Goal: Navigation & Orientation: Find specific page/section

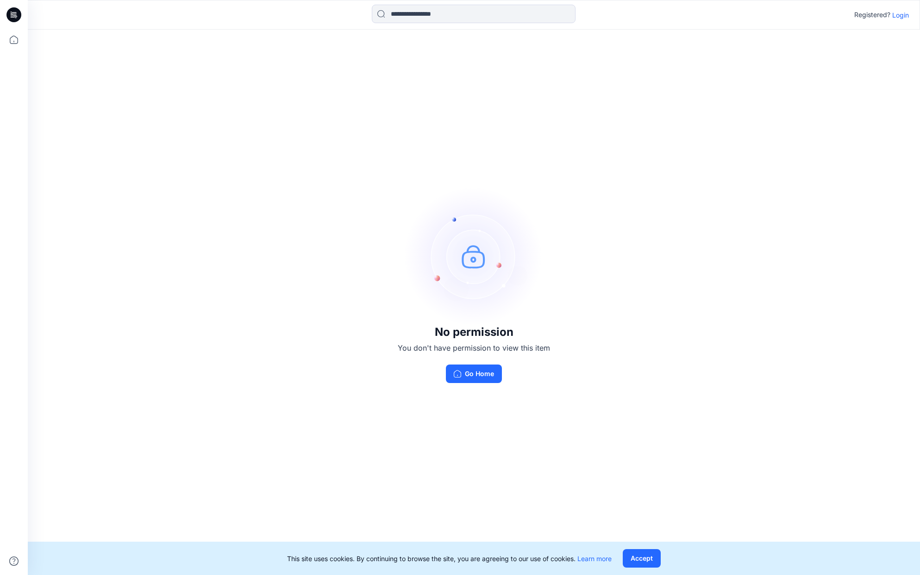
click at [901, 15] on p "Login" at bounding box center [900, 15] width 17 height 10
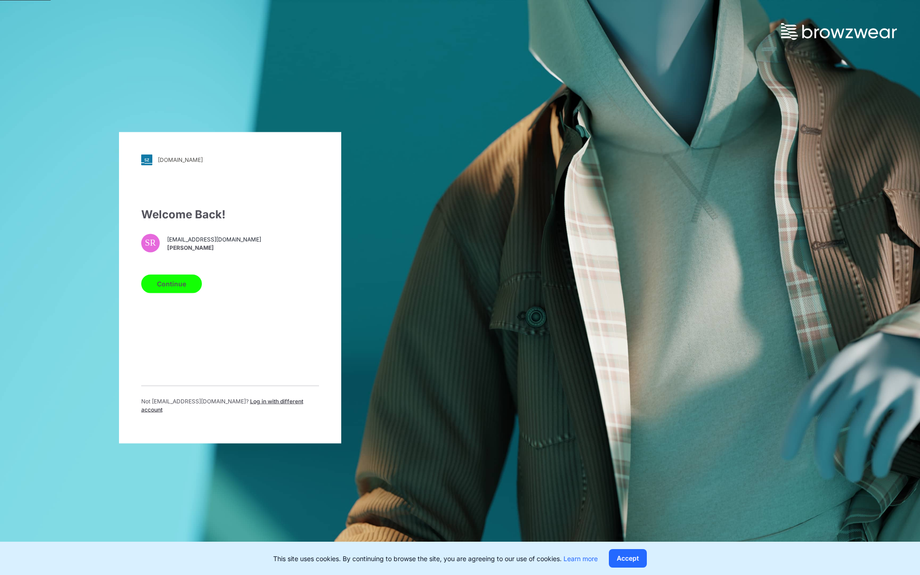
click at [175, 287] on button "Continue" at bounding box center [171, 283] width 61 height 19
click at [168, 288] on button "Continue" at bounding box center [171, 283] width 61 height 19
click at [169, 290] on button "Continue" at bounding box center [171, 283] width 61 height 19
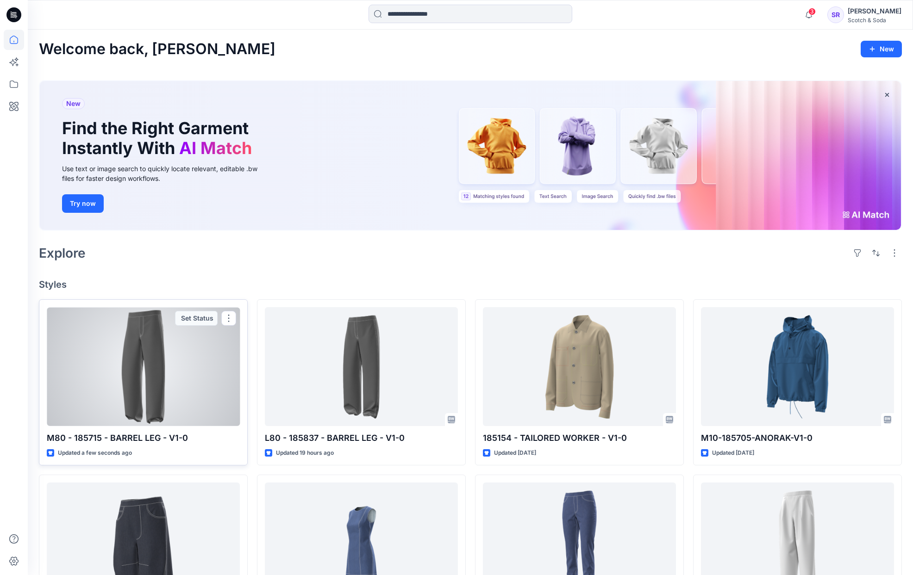
click at [169, 386] on div at bounding box center [143, 366] width 193 height 119
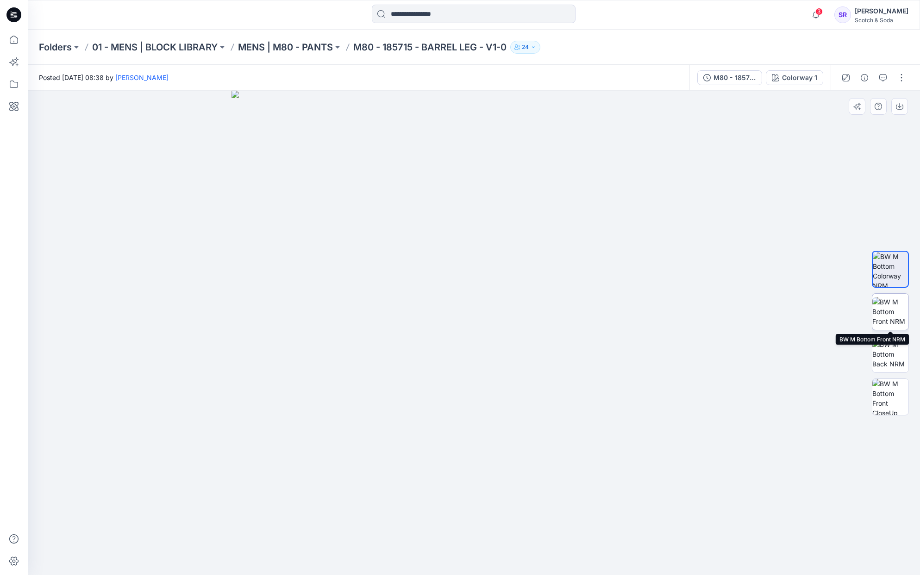
click at [893, 310] on img at bounding box center [890, 311] width 36 height 29
click at [884, 351] on img at bounding box center [890, 354] width 36 height 29
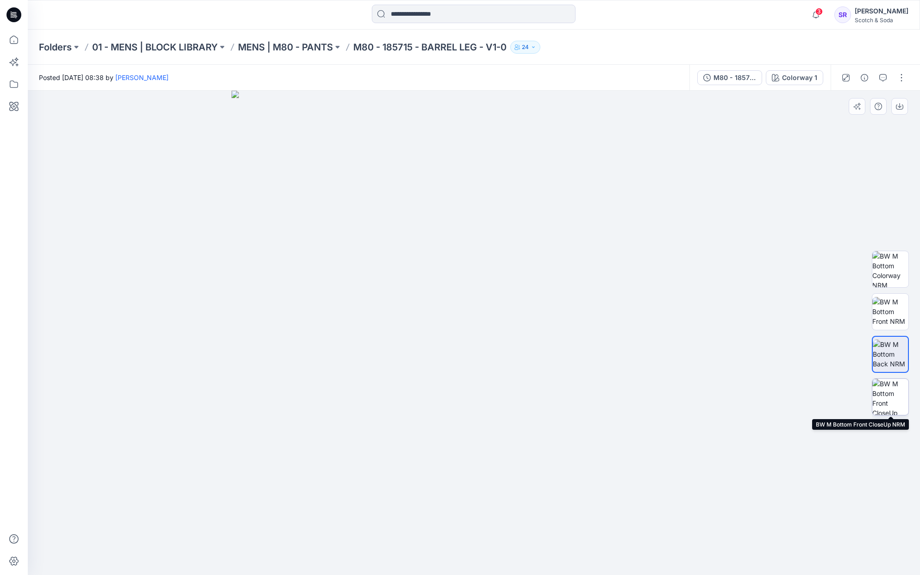
click at [885, 379] on img at bounding box center [890, 397] width 36 height 36
click at [296, 47] on p "MENS | M80 - PANTS" at bounding box center [285, 47] width 95 height 13
click at [185, 50] on p "01 - MENS | BLOCK LIBRARY" at bounding box center [154, 47] width 125 height 13
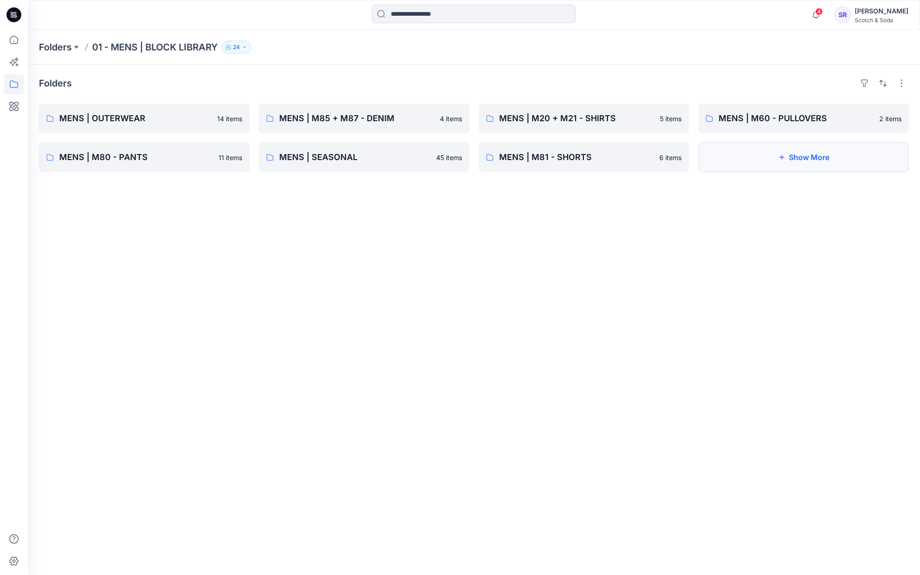
click at [773, 156] on button "Show More" at bounding box center [803, 158] width 211 height 30
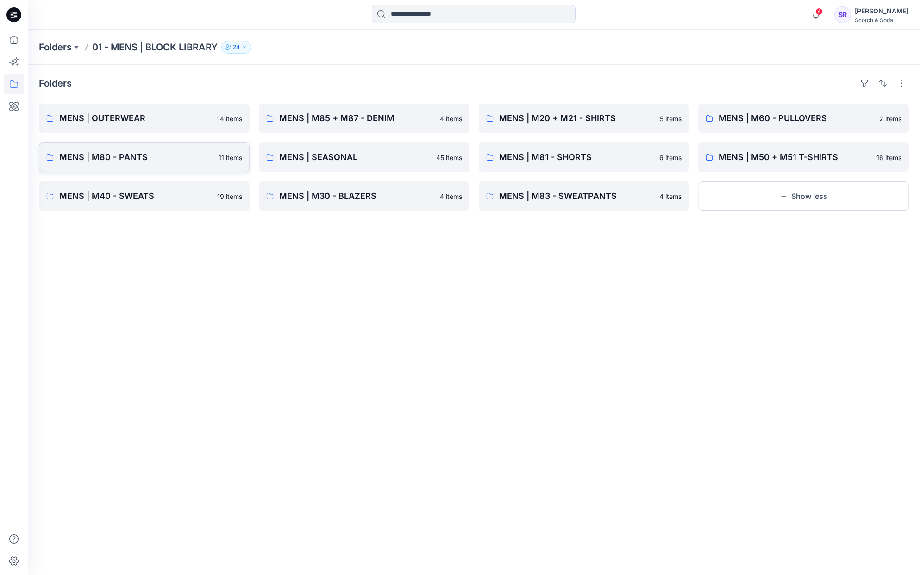
click at [138, 159] on p "MENS | M80 - PANTS" at bounding box center [136, 157] width 154 height 13
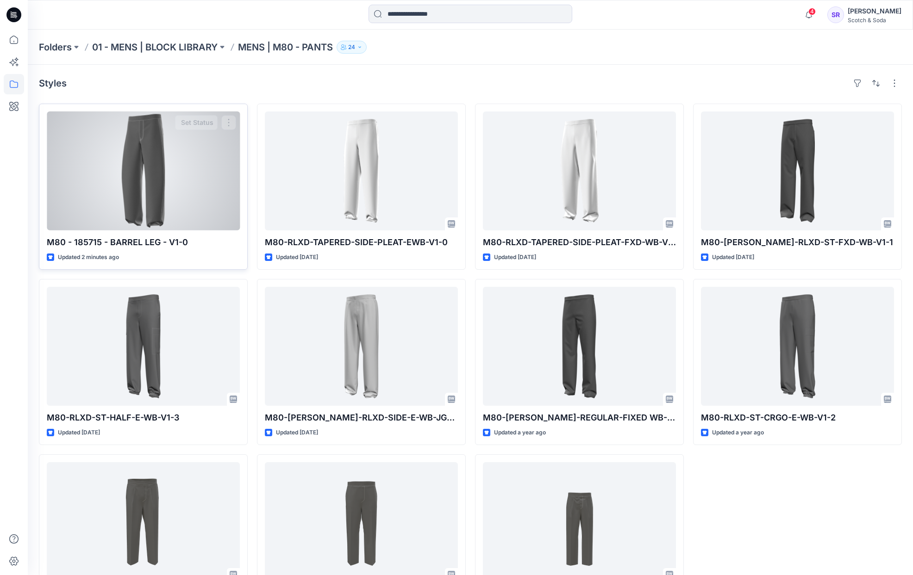
click at [138, 157] on div at bounding box center [143, 171] width 193 height 119
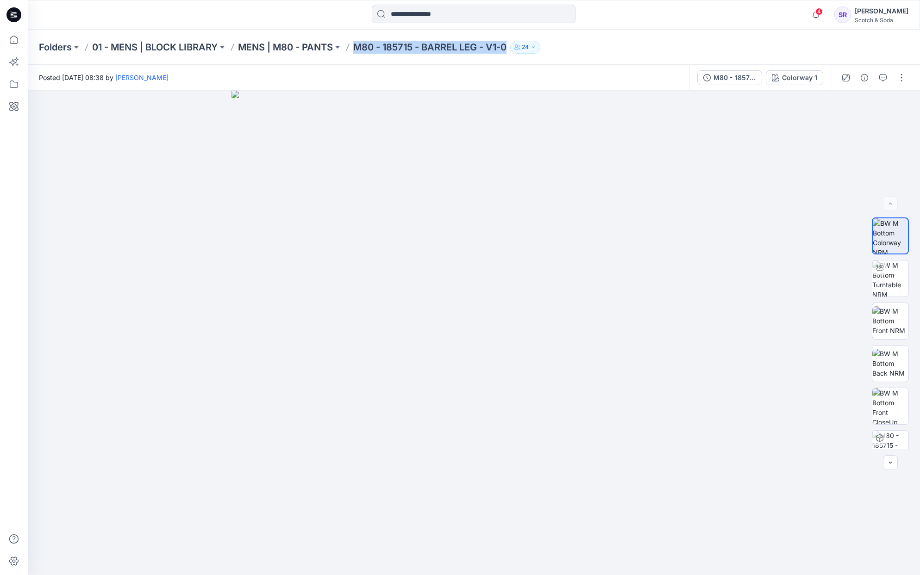
drag, startPoint x: 354, startPoint y: 48, endPoint x: 516, endPoint y: 53, distance: 162.1
click at [516, 53] on div "Folders 01 - MENS | BLOCK LIBRARY MENS | M80 - PANTS M80 - 185715 - BARREL LEG …" at bounding box center [437, 47] width 797 height 13
copy div "M80 - 185715 - BARREL LEG - V1-0 24"
click at [890, 284] on img at bounding box center [890, 279] width 36 height 36
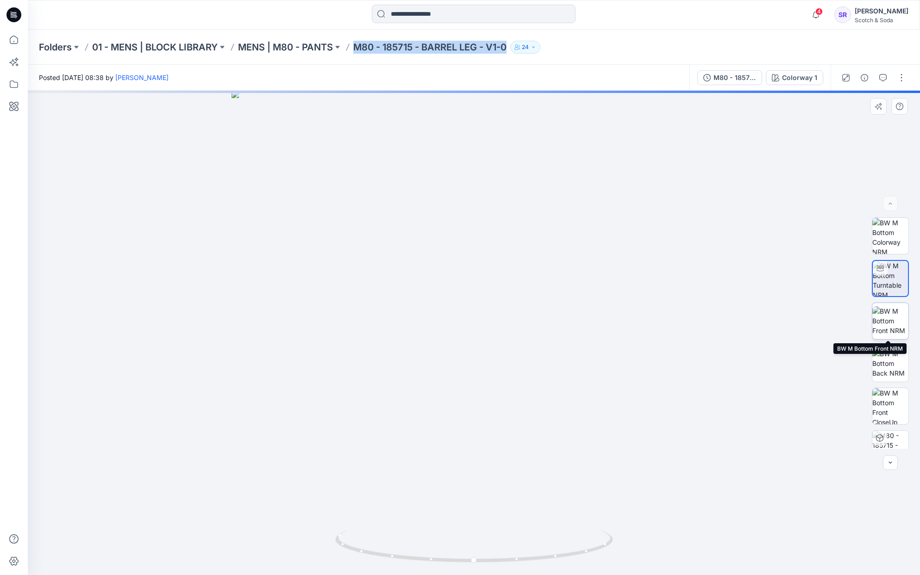
click at [892, 315] on img at bounding box center [890, 320] width 36 height 29
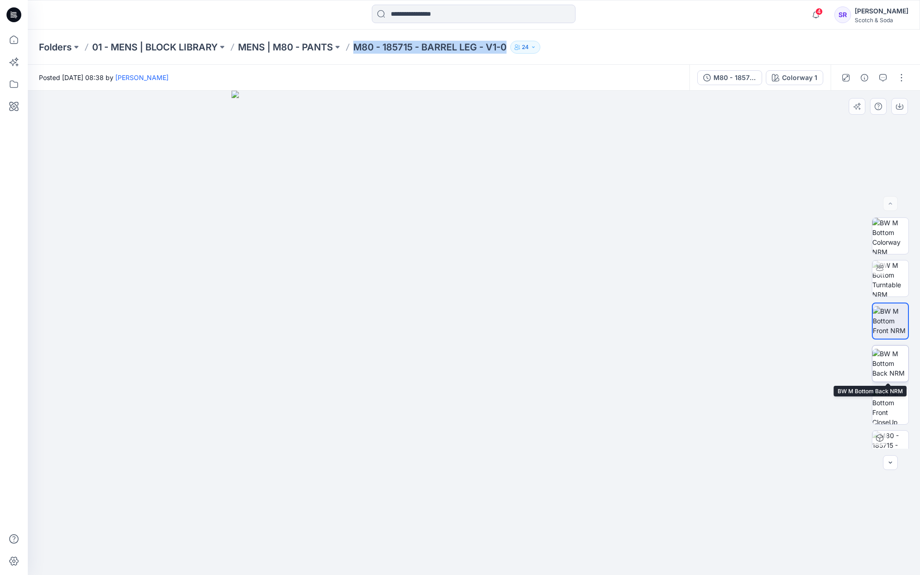
click at [889, 364] on img at bounding box center [890, 363] width 36 height 29
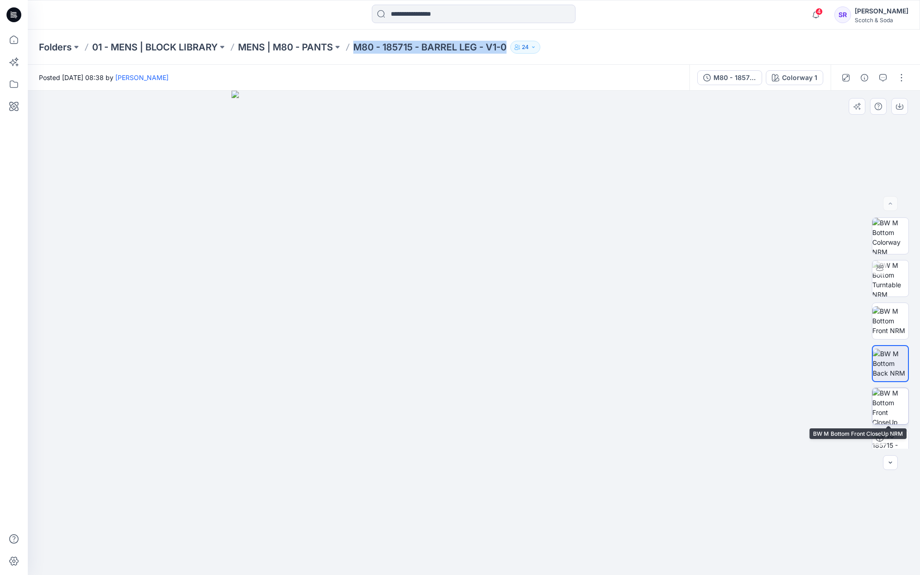
click at [899, 404] on img at bounding box center [890, 406] width 36 height 36
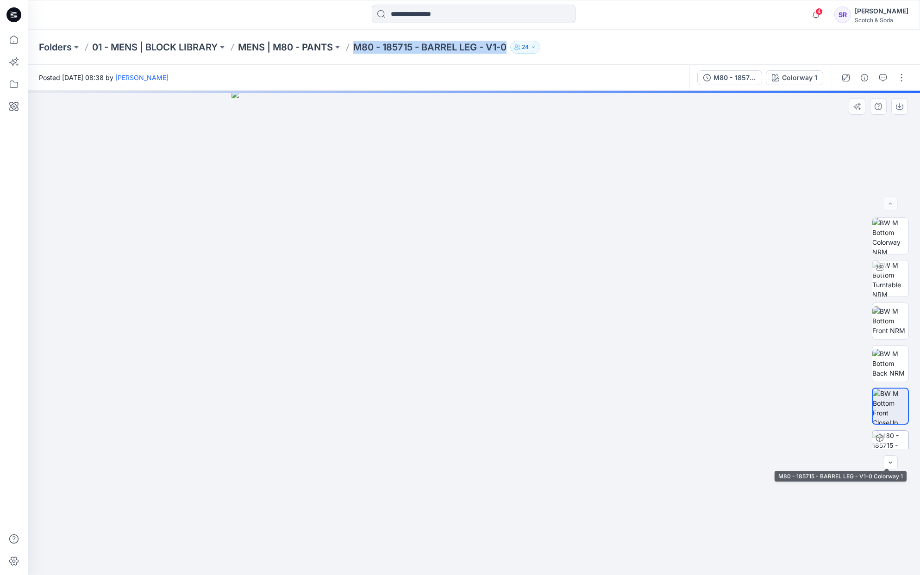
click at [886, 435] on img at bounding box center [890, 449] width 36 height 36
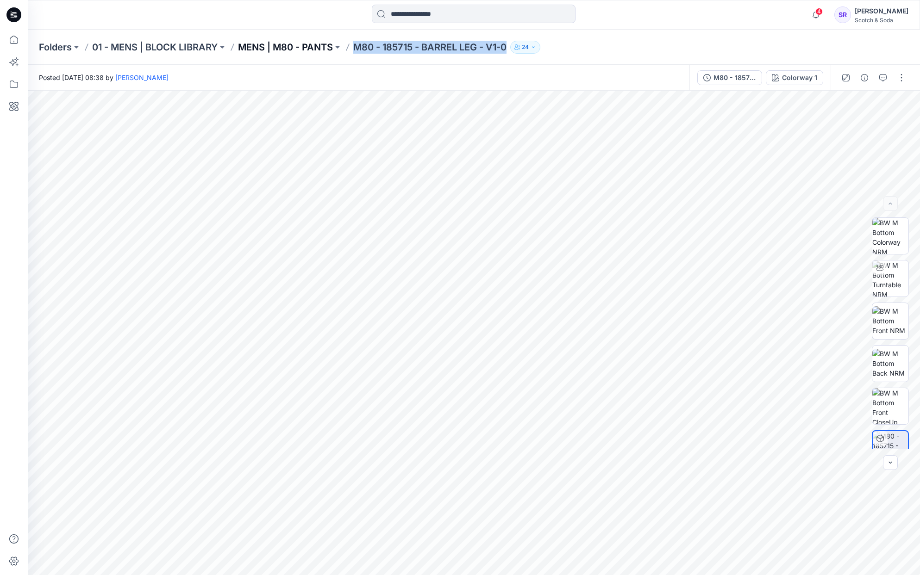
click at [249, 48] on p "MENS | M80 - PANTS" at bounding box center [285, 47] width 95 height 13
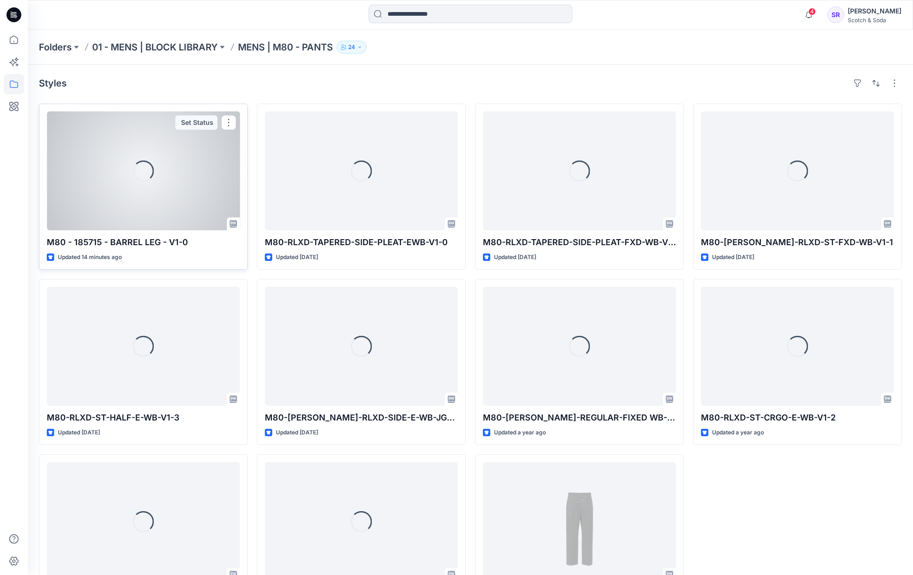
click at [171, 177] on div "Loading..." at bounding box center [143, 171] width 193 height 119
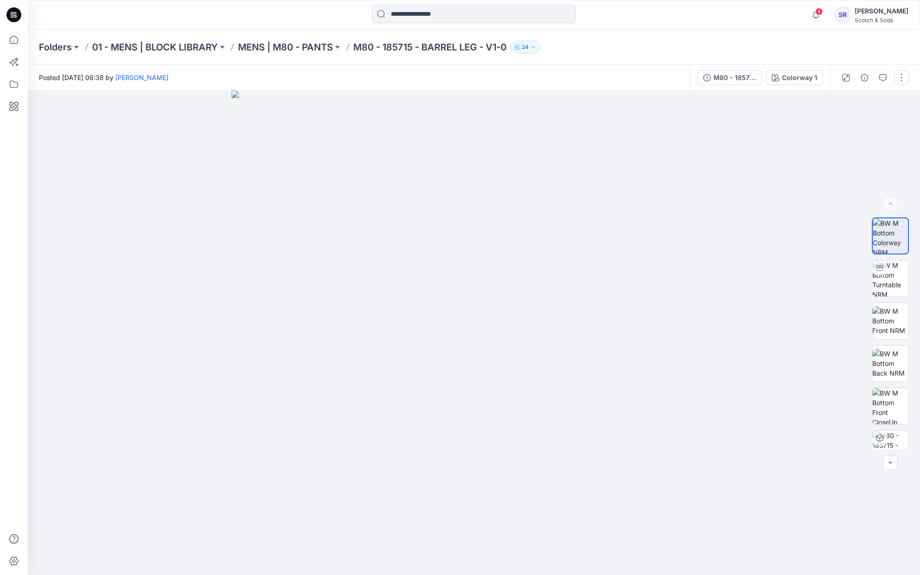
click at [906, 79] on button "button" at bounding box center [901, 77] width 15 height 15
click at [777, 224] on div at bounding box center [474, 333] width 892 height 485
click at [683, 201] on img at bounding box center [473, 333] width 485 height 485
drag, startPoint x: 708, startPoint y: 311, endPoint x: 834, endPoint y: 258, distance: 136.9
click at [890, 247] on div "Colorway 1 Loading... Material Properties Loading..." at bounding box center [474, 333] width 892 height 485
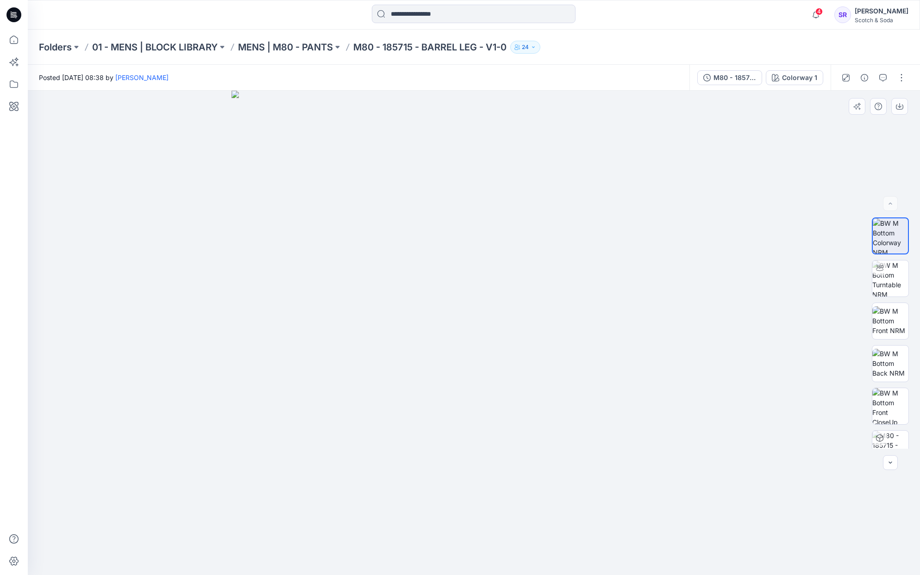
drag, startPoint x: 609, startPoint y: 315, endPoint x: 429, endPoint y: 286, distance: 181.9
click at [429, 289] on img at bounding box center [473, 333] width 485 height 485
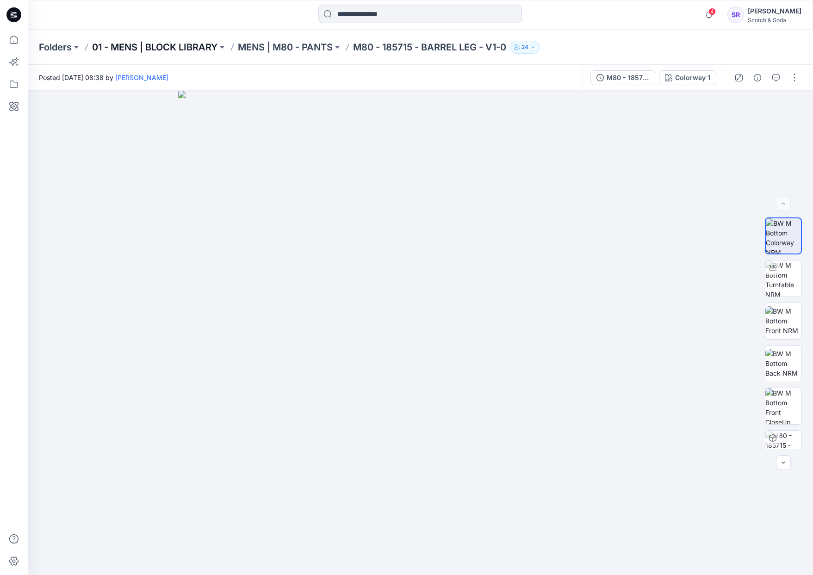
click at [182, 50] on p "01 - MENS | BLOCK LIBRARY" at bounding box center [154, 47] width 125 height 13
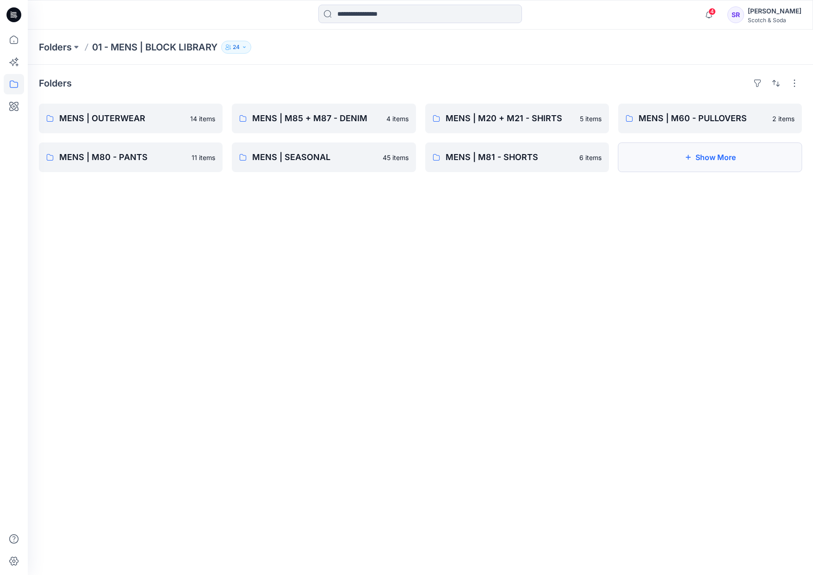
click at [703, 162] on button "Show More" at bounding box center [710, 158] width 184 height 30
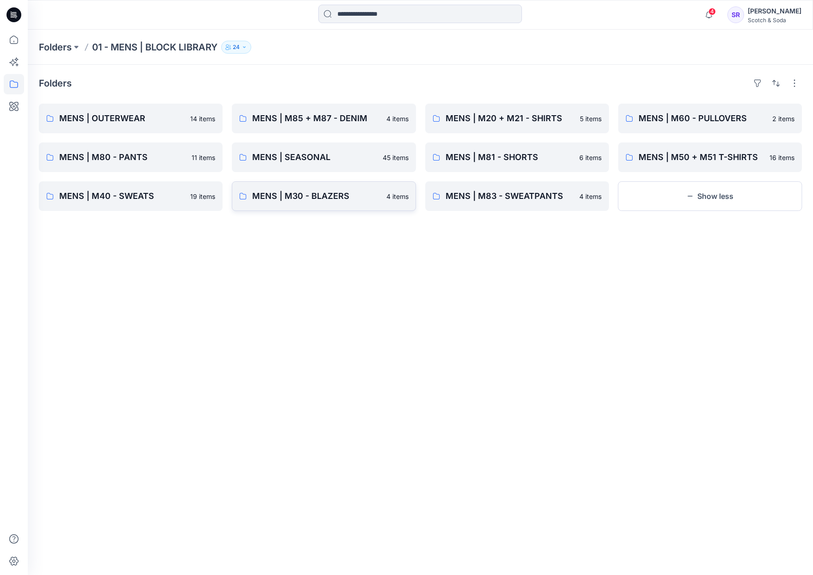
click at [267, 198] on p "MENS | M30 - BLAZERS" at bounding box center [316, 196] width 128 height 13
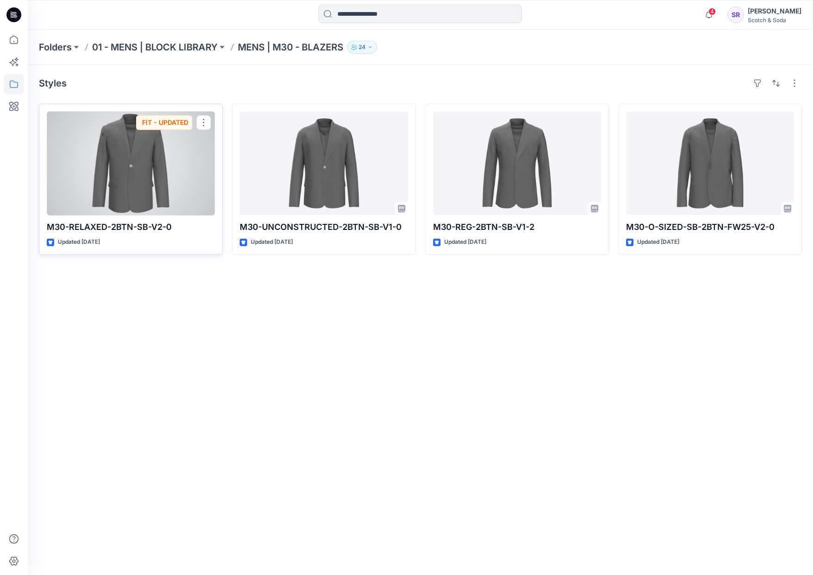
click at [145, 229] on p "M30-RELAXED-2BTN-SB-V2-0" at bounding box center [131, 227] width 168 height 13
drag, startPoint x: 178, startPoint y: 228, endPoint x: 39, endPoint y: 228, distance: 138.8
click at [39, 228] on div "M30-RELAXED-2BTN-SB-V2-0 Updated [DATE] FIT - UPDATED" at bounding box center [131, 179] width 184 height 151
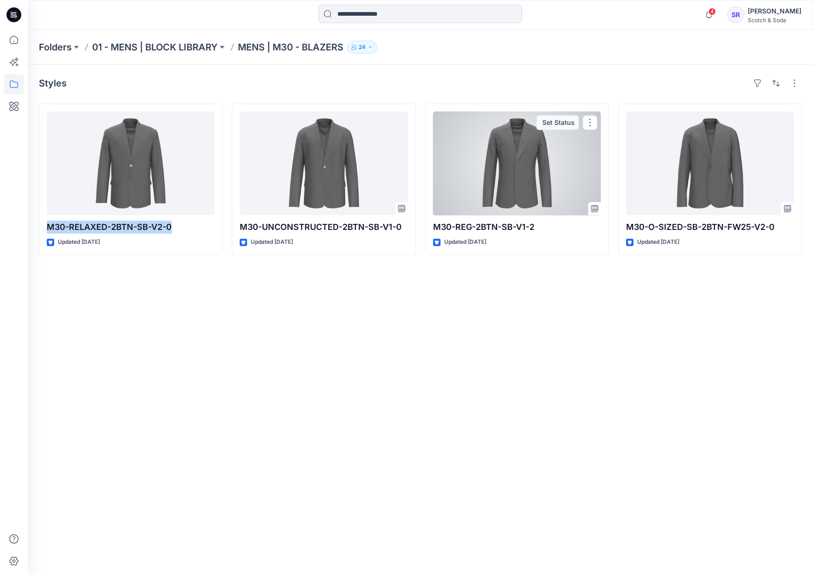
copy p "M30-RELAXED-2BTN-SB-V2-0"
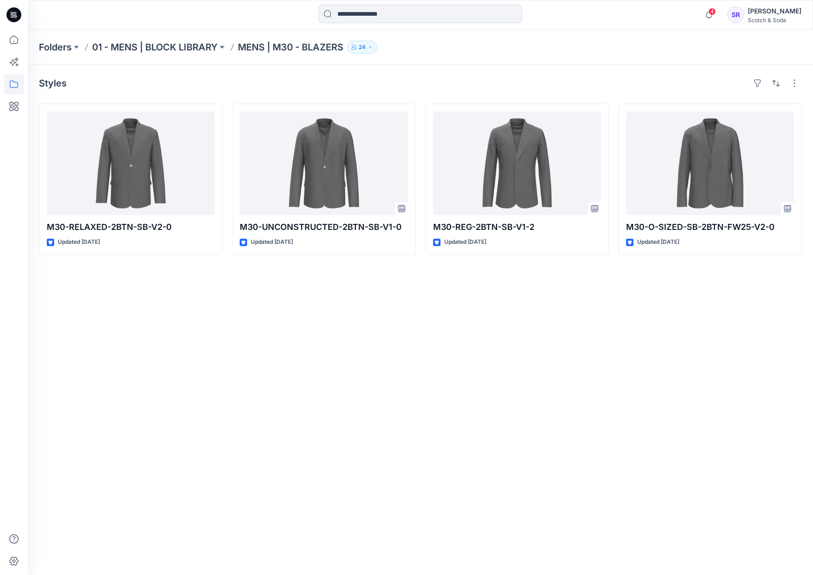
drag, startPoint x: 578, startPoint y: 344, endPoint x: 647, endPoint y: 303, distance: 81.0
click at [585, 336] on div "Styles M30-RELAXED-2BTN-SB-V2-0 Updated [DATE] M30-UNCONSTRUCTED-2BTN-SB-V1-0 U…" at bounding box center [420, 320] width 785 height 510
click at [442, 347] on div "Styles M30-RELAXED-2BTN-SB-V2-0 Updated [DATE] M30-UNCONSTRUCTED-2BTN-SB-V1-0 U…" at bounding box center [420, 320] width 785 height 510
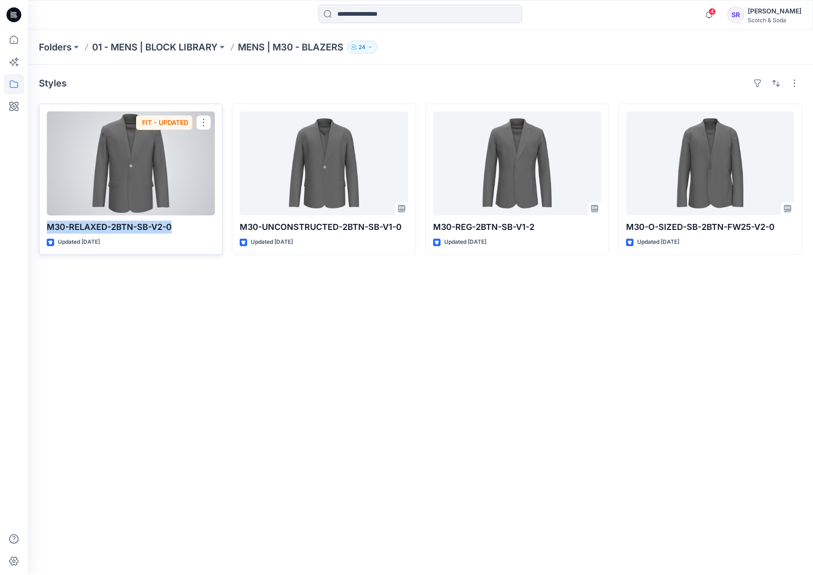
drag, startPoint x: 45, startPoint y: 226, endPoint x: 171, endPoint y: 228, distance: 125.4
click at [171, 228] on div "M30-RELAXED-2BTN-SB-V2-0 Updated [DATE] FIT - UPDATED" at bounding box center [131, 179] width 184 height 151
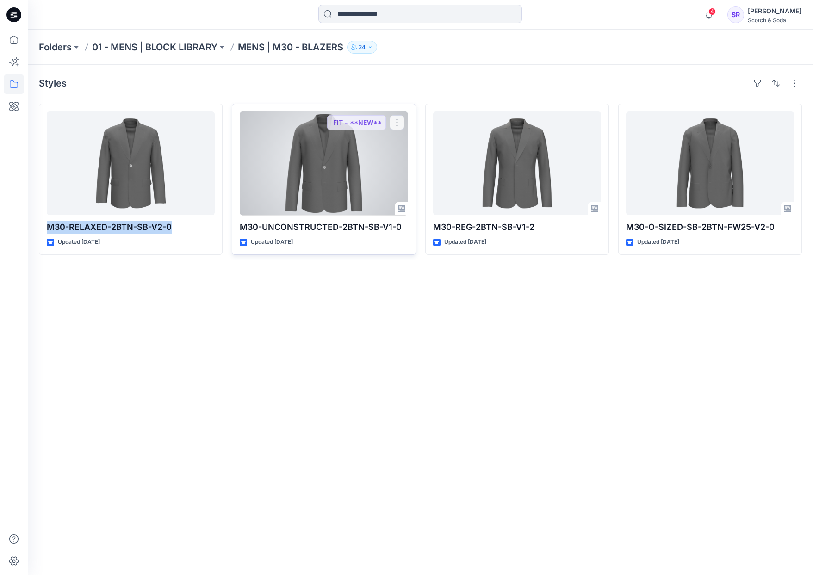
copy p "M30-RELAXED-2BTN-SB-V2-0"
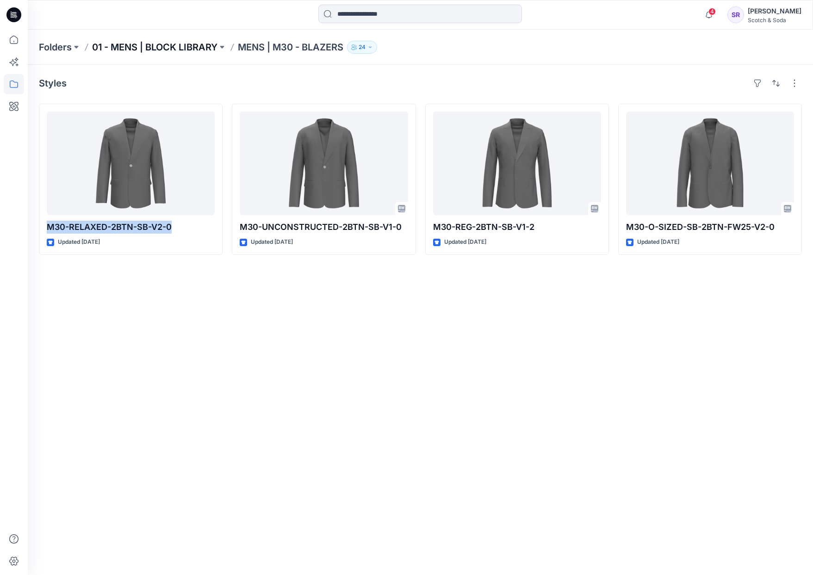
click at [157, 51] on p "01 - MENS | BLOCK LIBRARY" at bounding box center [154, 47] width 125 height 13
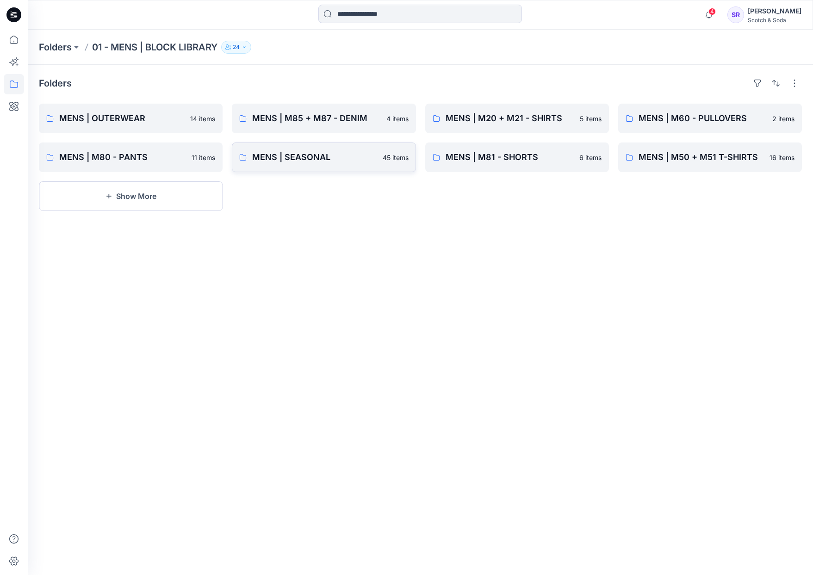
click at [315, 154] on p "MENS | SEASONAL" at bounding box center [314, 157] width 124 height 13
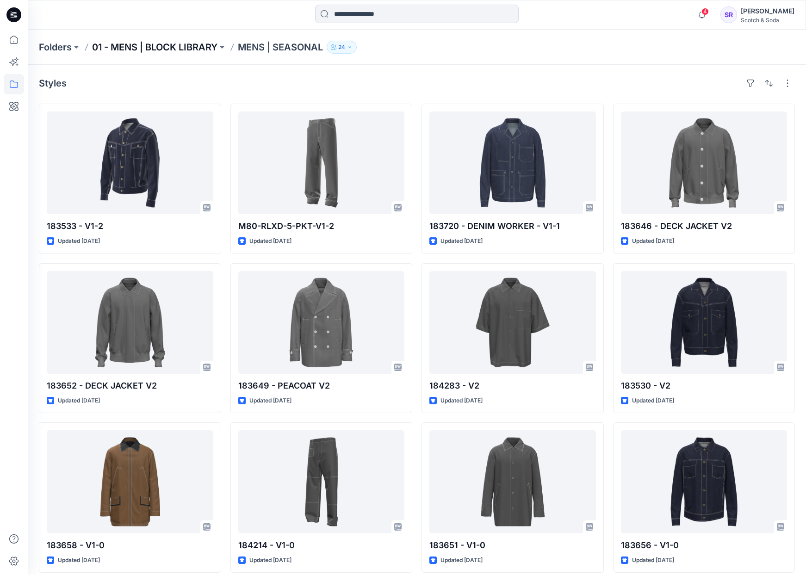
click at [161, 48] on p "01 - MENS | BLOCK LIBRARY" at bounding box center [154, 47] width 125 height 13
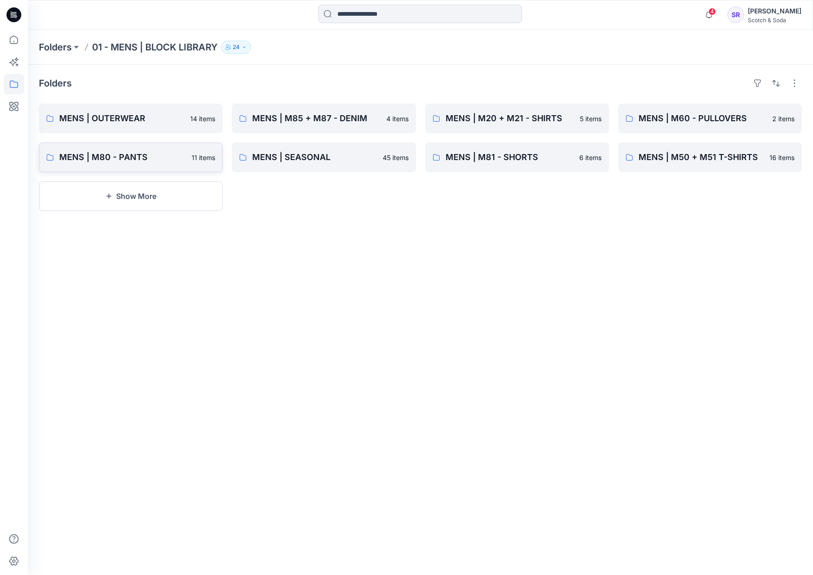
click at [116, 159] on p "MENS | M80 - PANTS" at bounding box center [122, 157] width 127 height 13
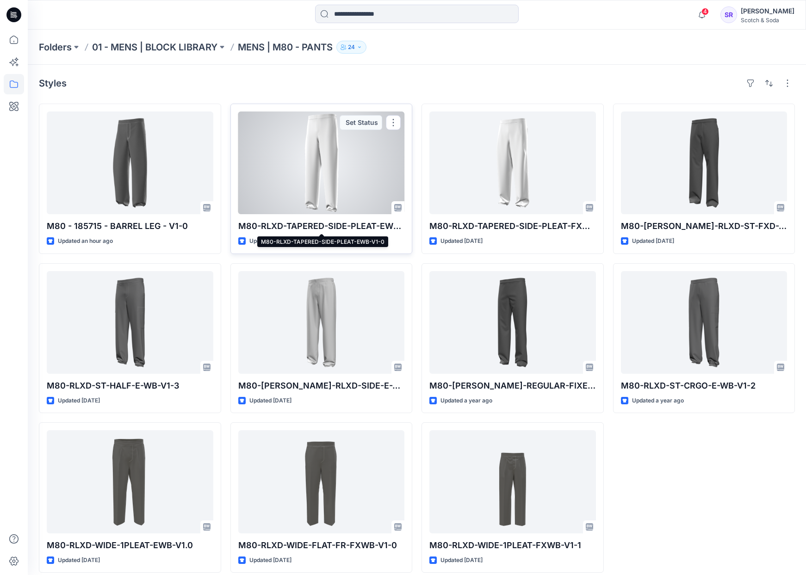
click at [299, 224] on p "M80-RLXD-TAPERED-SIDE-PLEAT-EWB-V1-0" at bounding box center [321, 226] width 167 height 13
click at [290, 168] on div at bounding box center [321, 163] width 167 height 103
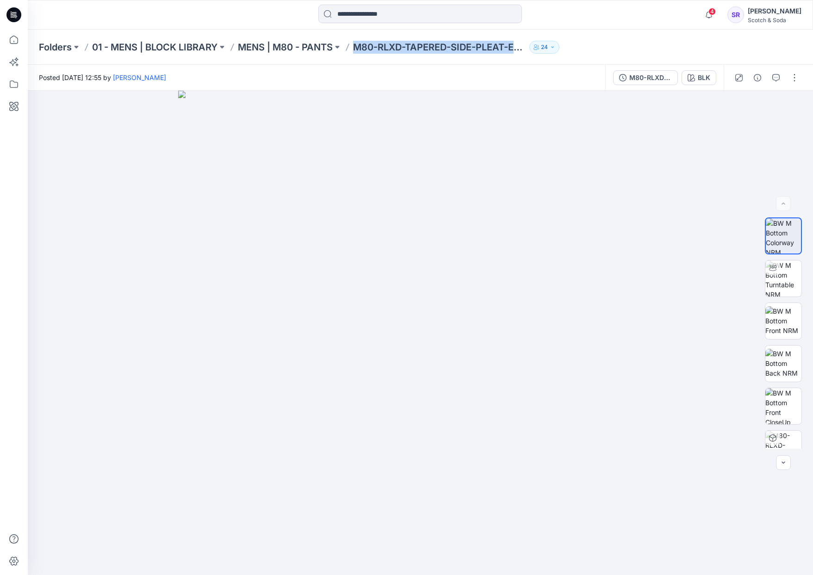
drag, startPoint x: 353, startPoint y: 47, endPoint x: 516, endPoint y: 54, distance: 163.0
click at [516, 54] on div "Folders 01 - MENS | BLOCK LIBRARY MENS | M80 - PANTS M80-RLXD-TAPERED-SIDE-PLEA…" at bounding box center [420, 47] width 785 height 35
copy p "M80-RLXD-TAPERED-SIDE-PLEAT-EWB-V1-0"
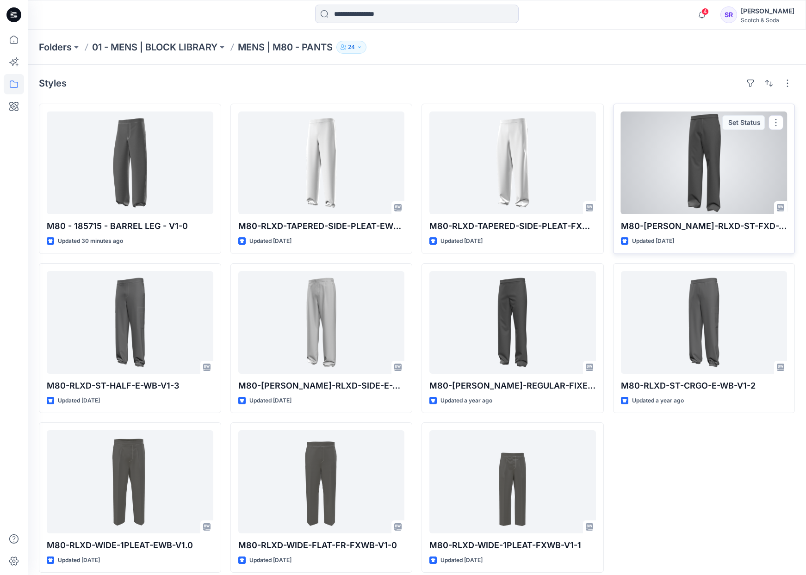
click at [715, 188] on div at bounding box center [704, 163] width 167 height 103
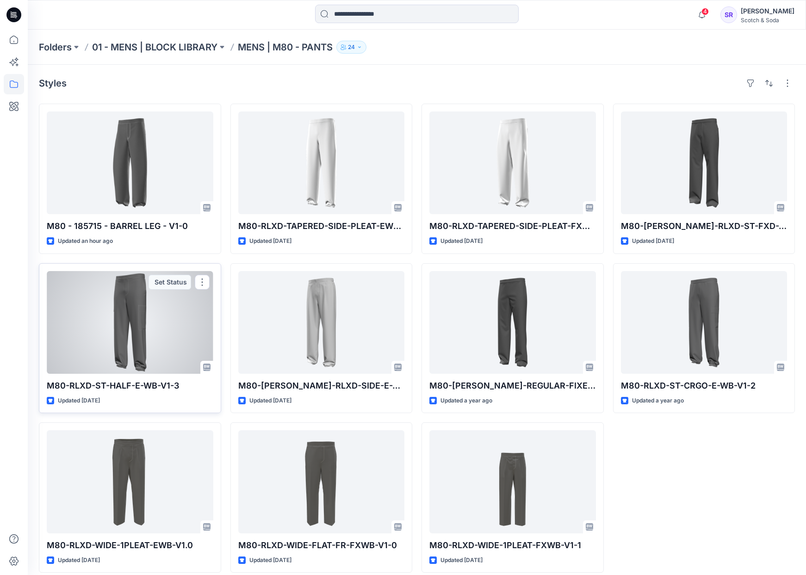
click at [154, 356] on div at bounding box center [130, 322] width 167 height 103
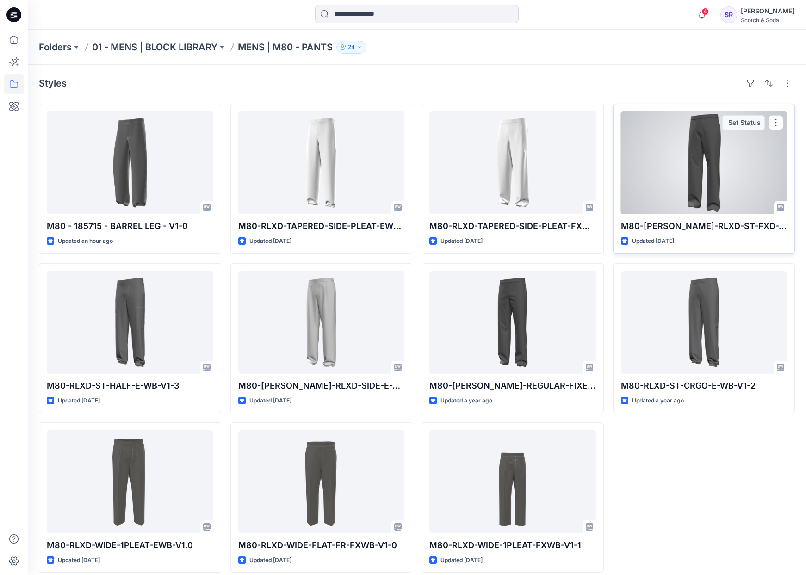
click at [757, 192] on div at bounding box center [704, 163] width 167 height 103
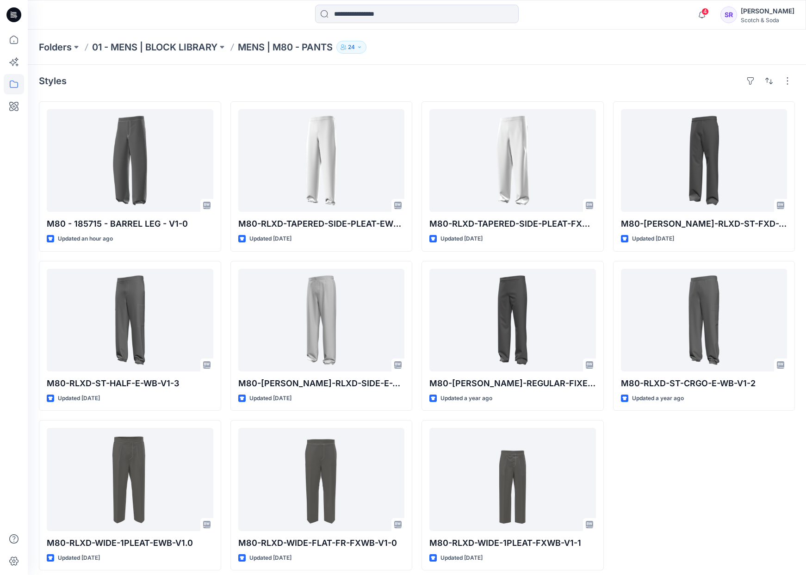
scroll to position [9, 0]
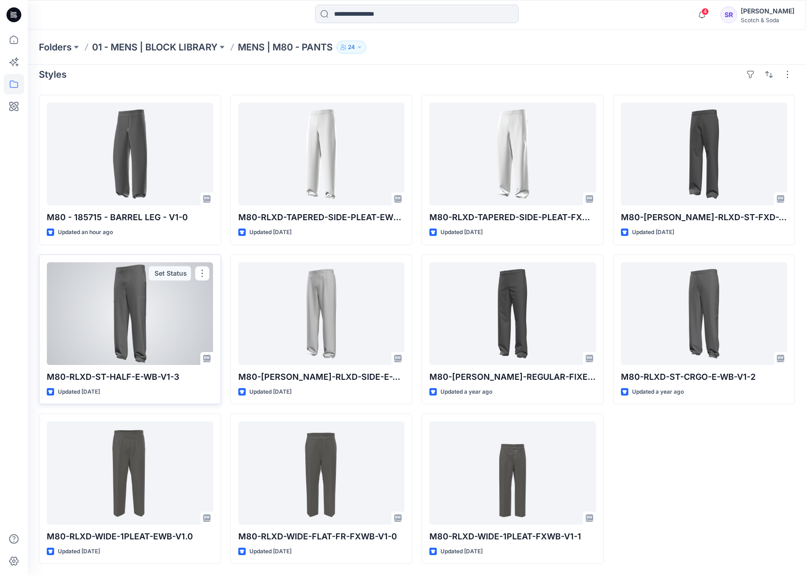
click at [142, 325] on div at bounding box center [130, 313] width 167 height 103
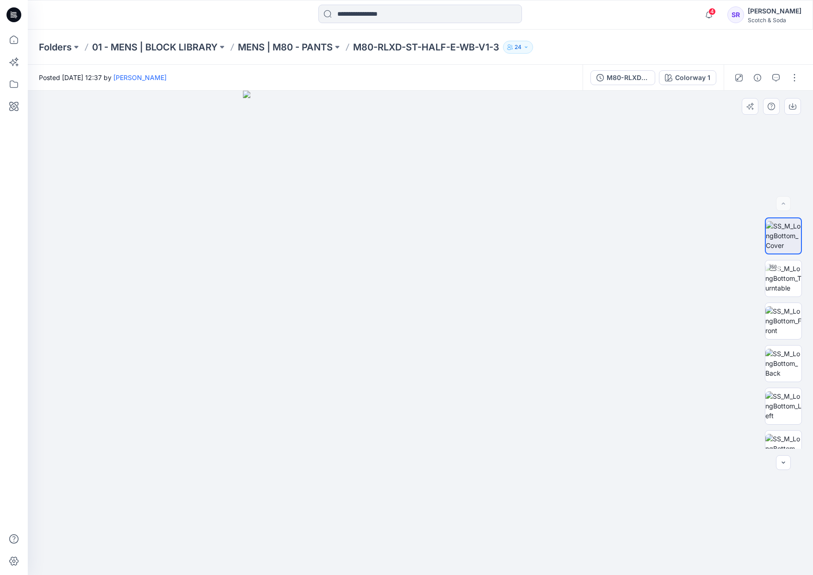
drag, startPoint x: 566, startPoint y: 370, endPoint x: 417, endPoint y: 367, distance: 149.5
click at [417, 368] on img at bounding box center [420, 333] width 355 height 485
click at [787, 282] on img at bounding box center [784, 278] width 36 height 29
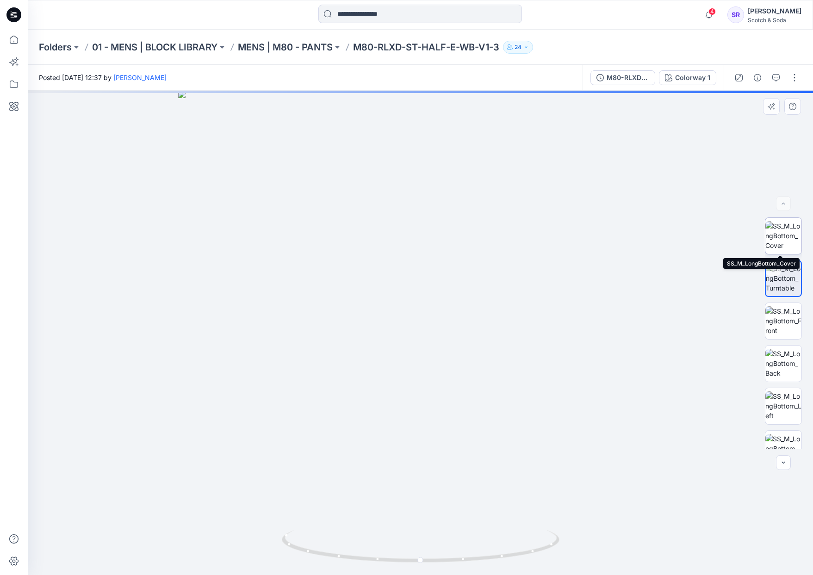
click at [789, 242] on img at bounding box center [784, 235] width 36 height 29
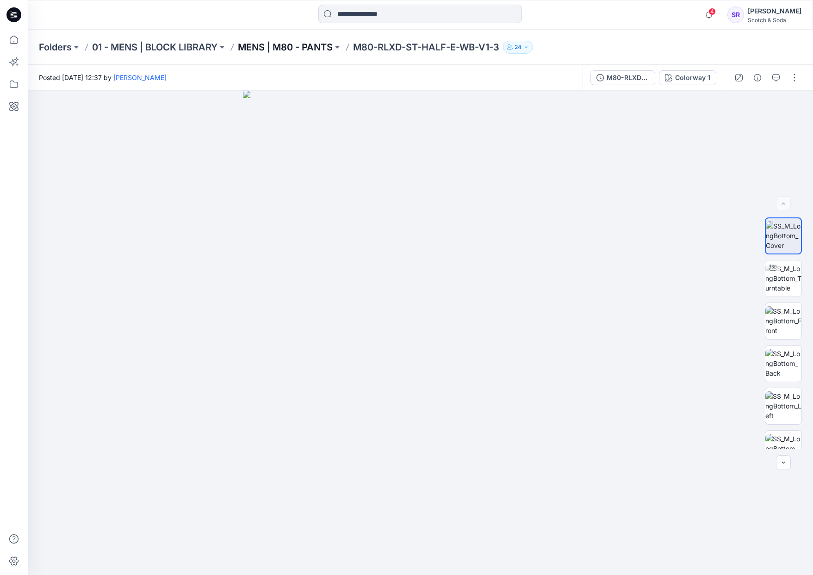
click at [309, 47] on p "MENS | M80 - PANTS" at bounding box center [285, 47] width 95 height 13
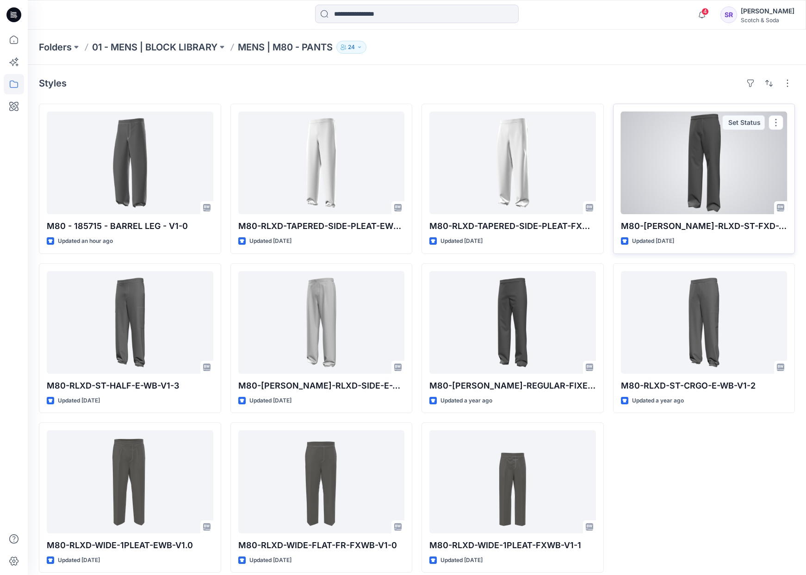
click at [700, 161] on div at bounding box center [704, 163] width 167 height 103
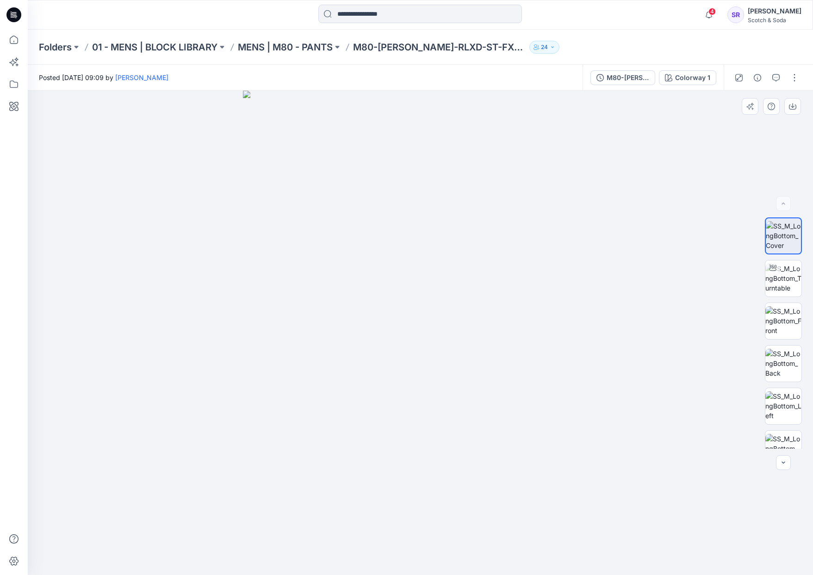
drag, startPoint x: 478, startPoint y: 322, endPoint x: 366, endPoint y: 304, distance: 112.9
click at [281, 305] on img at bounding box center [420, 333] width 355 height 485
click at [774, 275] on img at bounding box center [784, 278] width 36 height 29
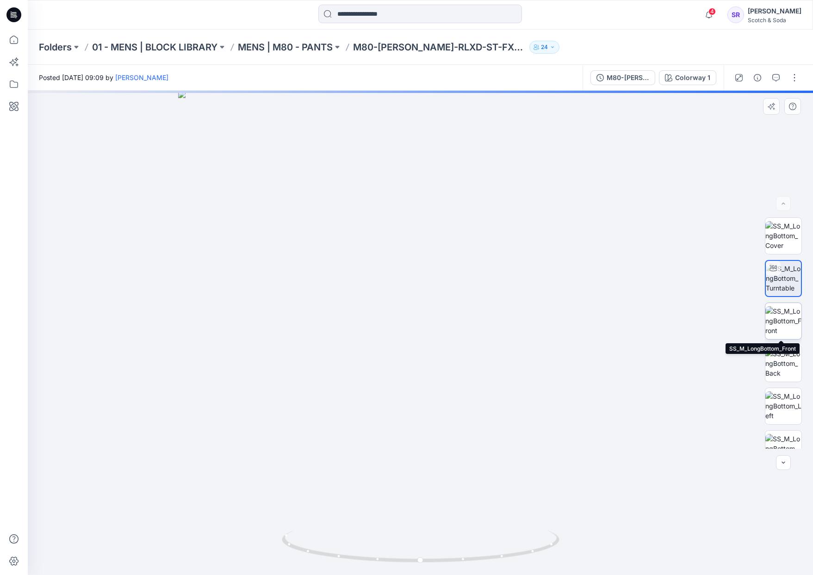
click at [787, 325] on img at bounding box center [784, 320] width 36 height 29
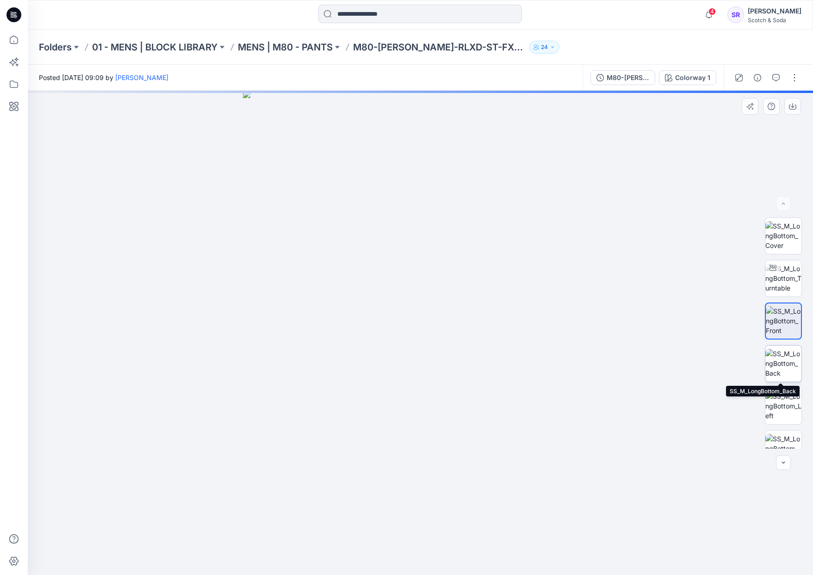
click at [787, 364] on img at bounding box center [784, 363] width 36 height 29
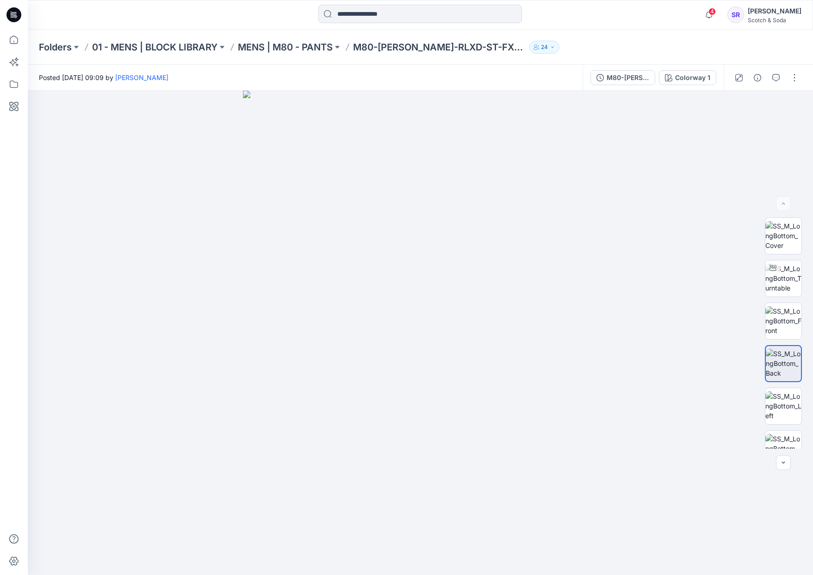
click at [405, 48] on p "M80-[PERSON_NAME]-RLXD-ST-FXD-WB-V1-1" at bounding box center [439, 47] width 173 height 13
click at [475, 48] on p "M80-[PERSON_NAME]-RLXD-ST-FXD-WB-V1-1" at bounding box center [439, 47] width 173 height 13
click at [299, 49] on p "MENS | M80 - PANTS" at bounding box center [285, 47] width 95 height 13
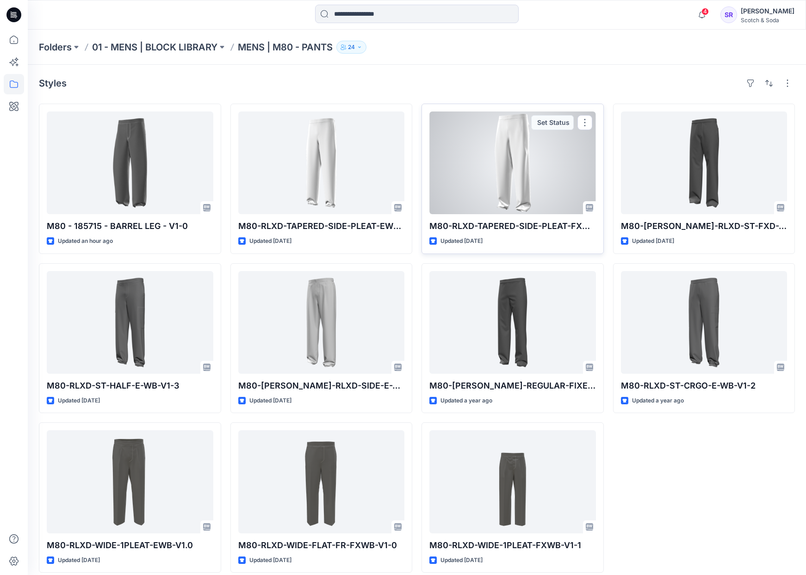
click at [512, 151] on div at bounding box center [512, 163] width 167 height 103
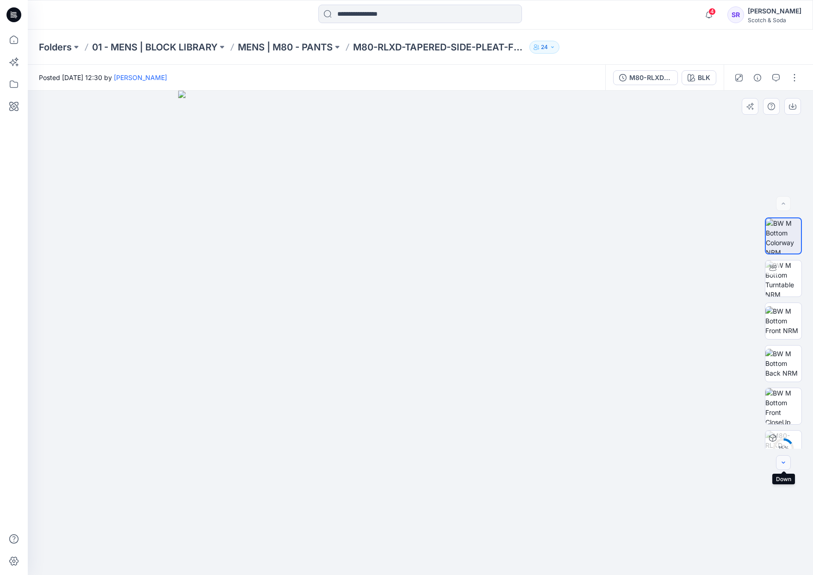
click at [784, 460] on icon "button" at bounding box center [783, 462] width 7 height 7
click at [783, 469] on div "52 % BLK Loading... Material Properties Loading..." at bounding box center [420, 333] width 785 height 485
click at [783, 468] on button "button" at bounding box center [783, 462] width 15 height 15
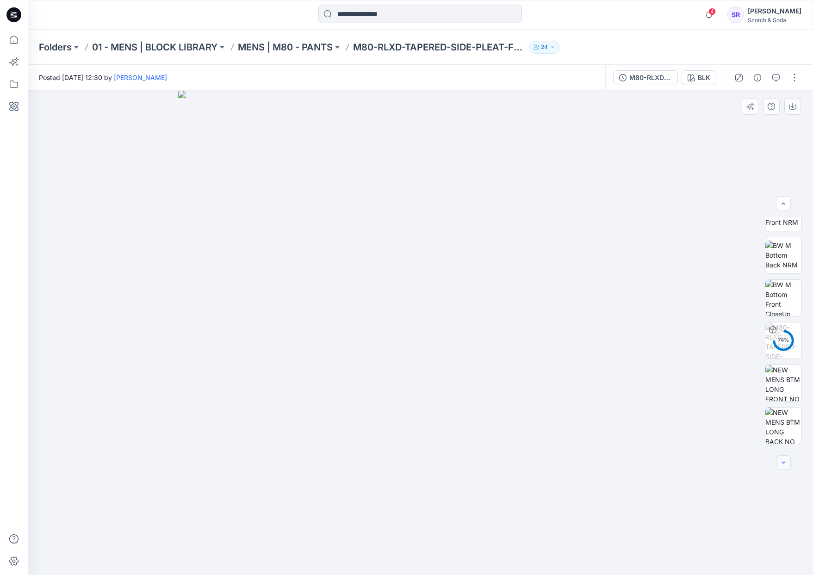
click at [783, 468] on button "button" at bounding box center [783, 462] width 15 height 15
click at [784, 467] on button "button" at bounding box center [783, 462] width 15 height 15
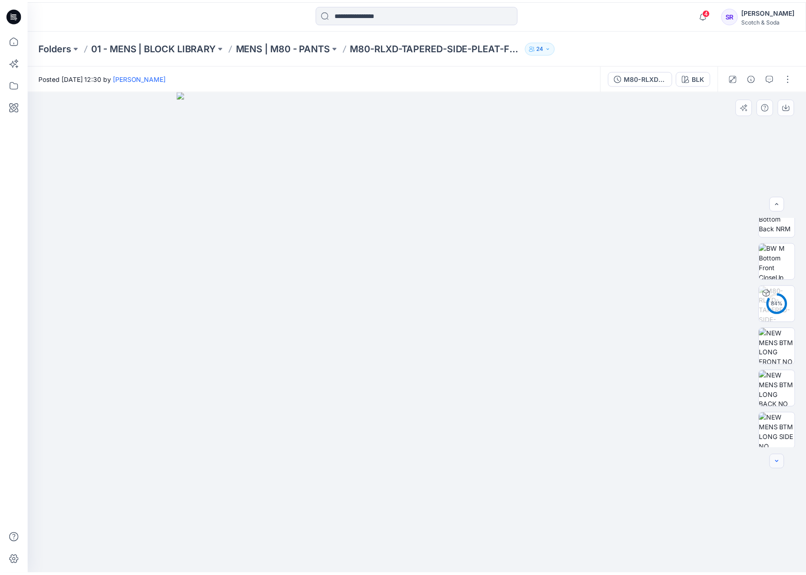
scroll to position [146, 0]
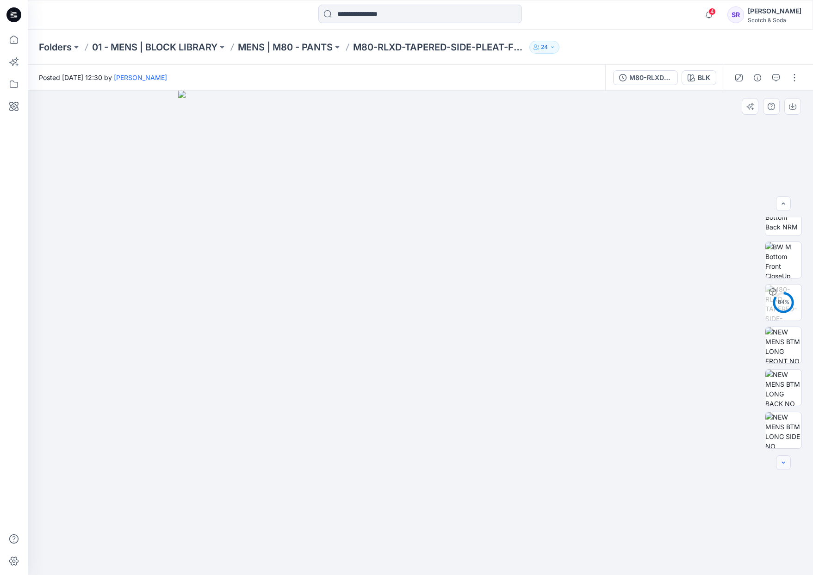
click at [784, 467] on div at bounding box center [783, 462] width 15 height 15
click at [710, 115] on div at bounding box center [420, 333] width 785 height 485
click at [792, 80] on button "button" at bounding box center [794, 77] width 15 height 15
click at [644, 50] on div "Folders 01 - MENS | BLOCK LIBRARY MENS | M80 - PANTS M80-RLXD-TAPERED-SIDE-PLEA…" at bounding box center [384, 47] width 691 height 13
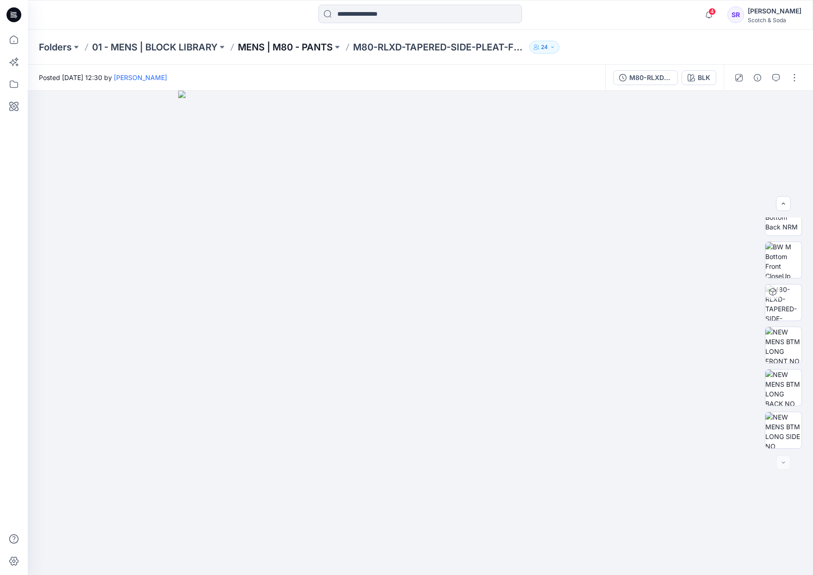
click at [273, 50] on p "MENS | M80 - PANTS" at bounding box center [285, 47] width 95 height 13
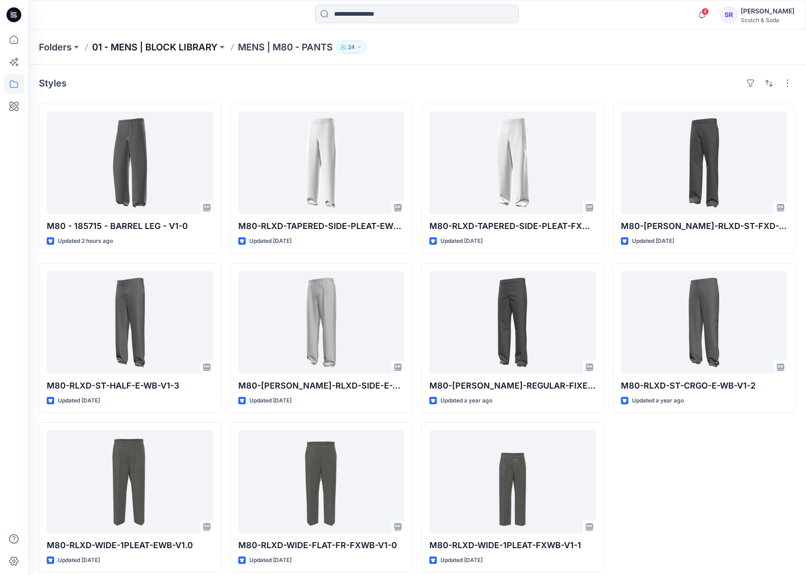
click at [195, 52] on p "01 - MENS | BLOCK LIBRARY" at bounding box center [154, 47] width 125 height 13
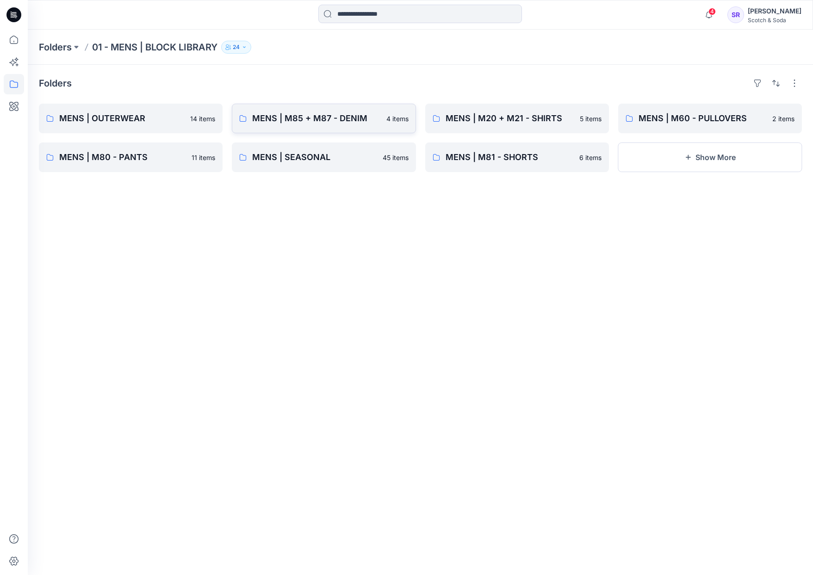
click at [323, 119] on p "MENS | M85 + M87 - DENIM" at bounding box center [316, 118] width 128 height 13
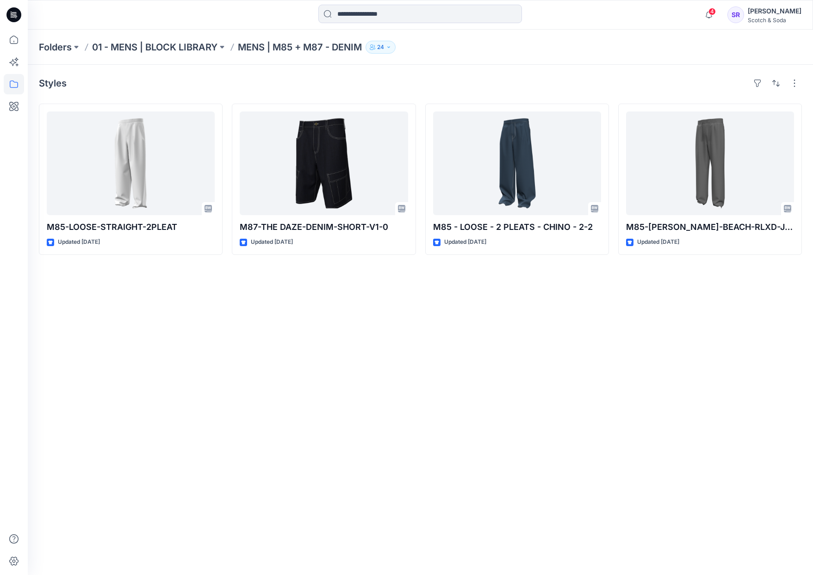
click at [298, 51] on p "MENS | M85 + M87 - DENIM" at bounding box center [300, 47] width 124 height 13
click at [300, 46] on p "MENS | M85 + M87 - DENIM" at bounding box center [300, 47] width 124 height 13
click at [186, 41] on p "01 - MENS | BLOCK LIBRARY" at bounding box center [154, 47] width 125 height 13
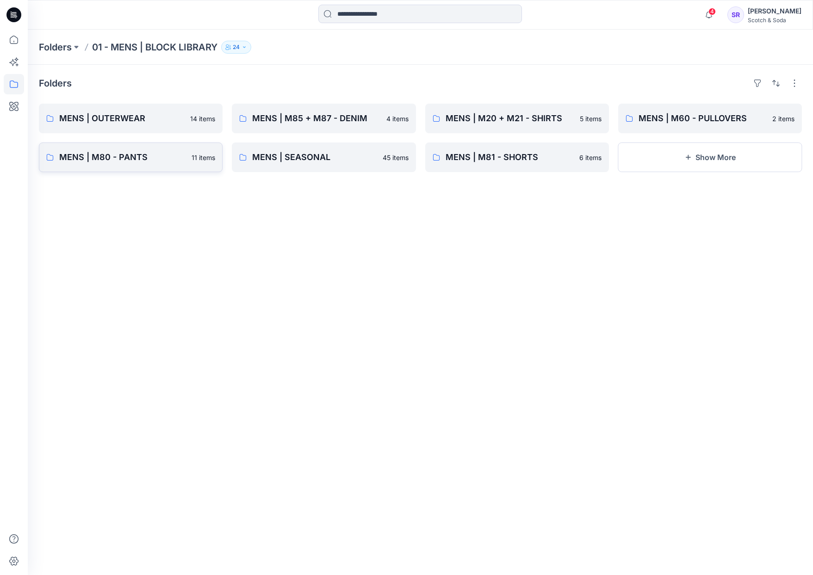
click at [111, 162] on p "MENS | M80 - PANTS" at bounding box center [122, 157] width 127 height 13
